Goal: Task Accomplishment & Management: Manage account settings

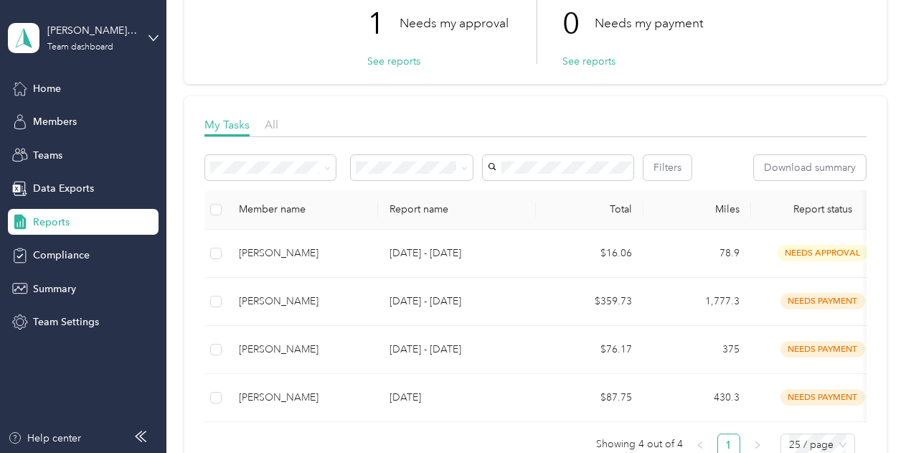
scroll to position [113, 0]
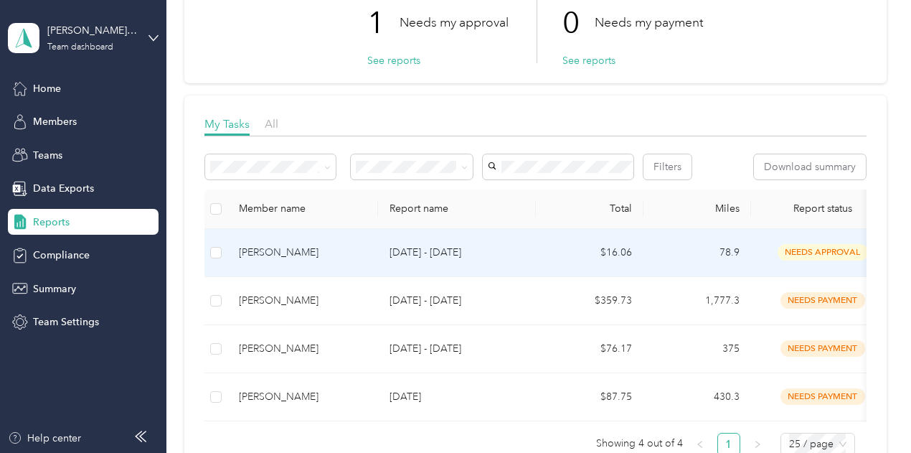
click at [362, 260] on div "[PERSON_NAME]" at bounding box center [303, 253] width 128 height 16
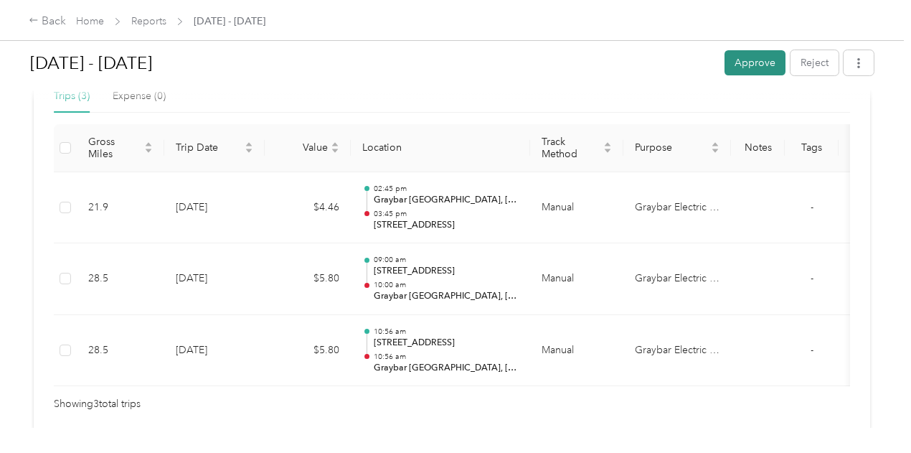
click at [750, 57] on button "Approve" at bounding box center [755, 62] width 61 height 25
click at [43, 19] on div "Back" at bounding box center [47, 21] width 37 height 17
